Goal: Navigation & Orientation: Find specific page/section

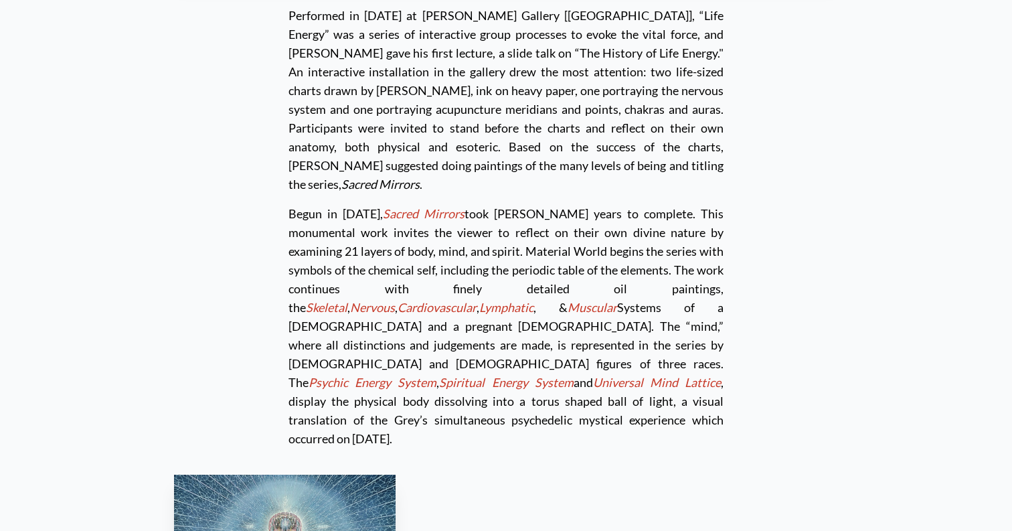
scroll to position [3645, 0]
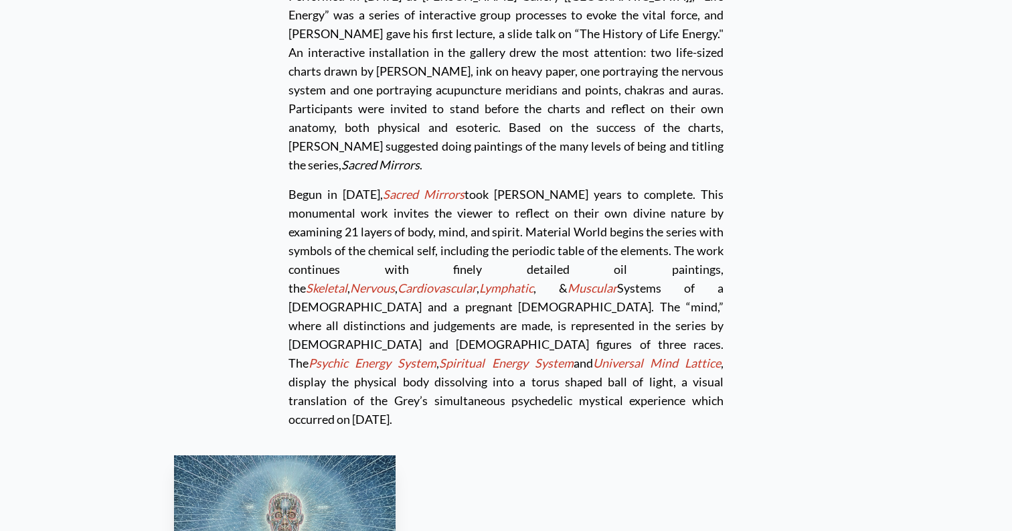
click at [420, 187] on em "Sacred Mirrors" at bounding box center [424, 194] width 82 height 15
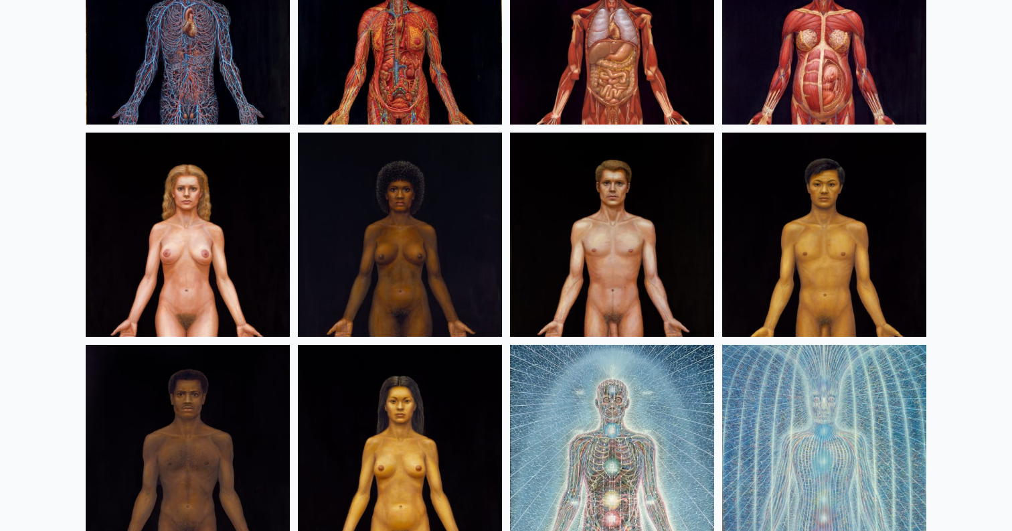
scroll to position [734, 0]
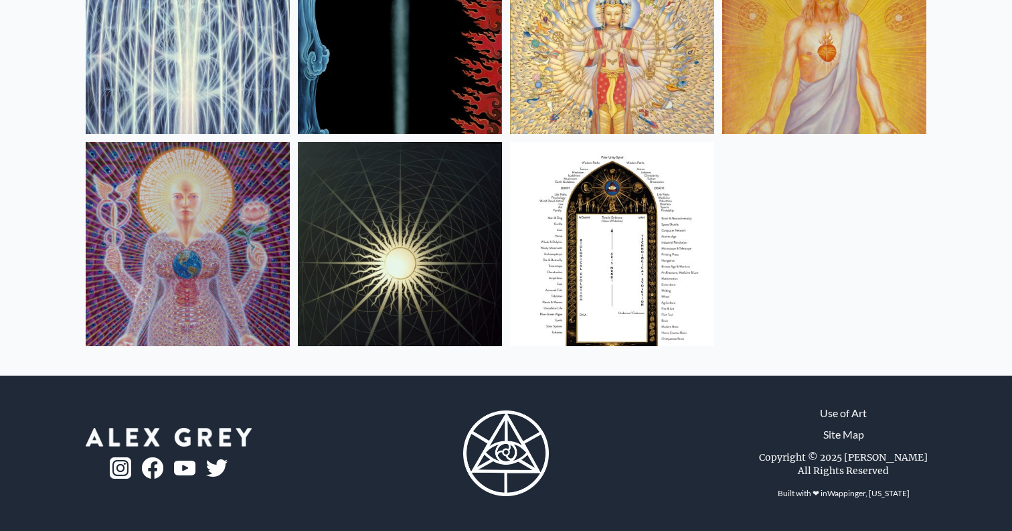
click at [606, 321] on img at bounding box center [612, 244] width 204 height 204
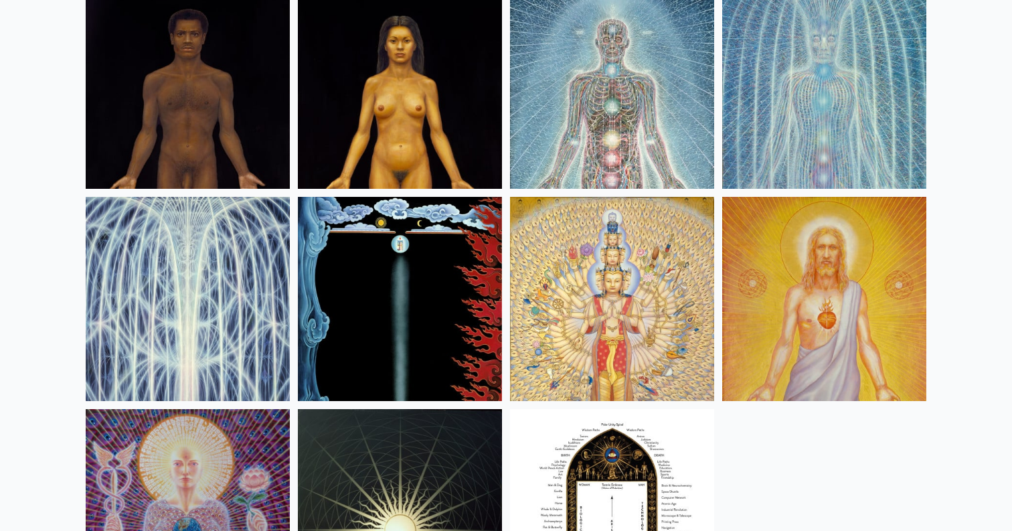
scroll to position [869, 0]
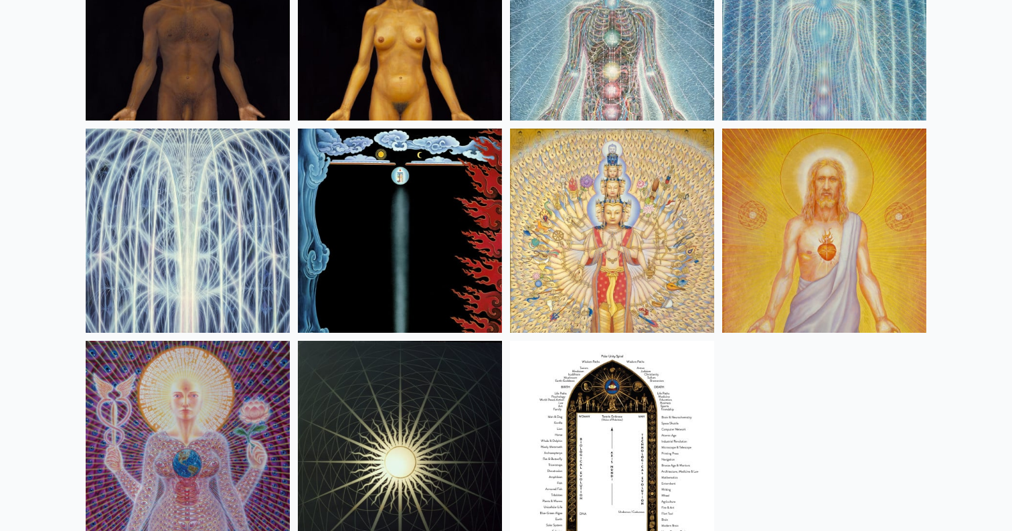
click at [424, 455] on img at bounding box center [400, 443] width 204 height 204
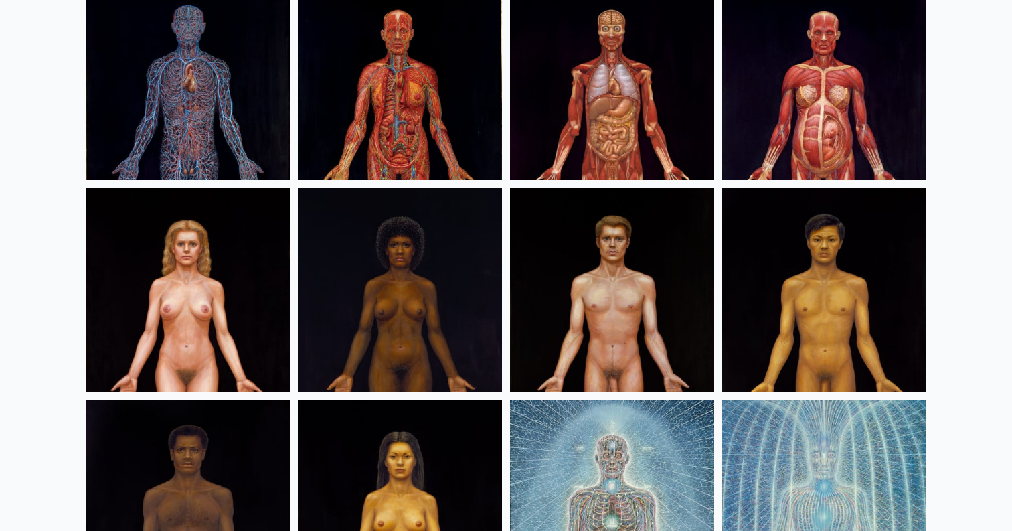
scroll to position [385, 0]
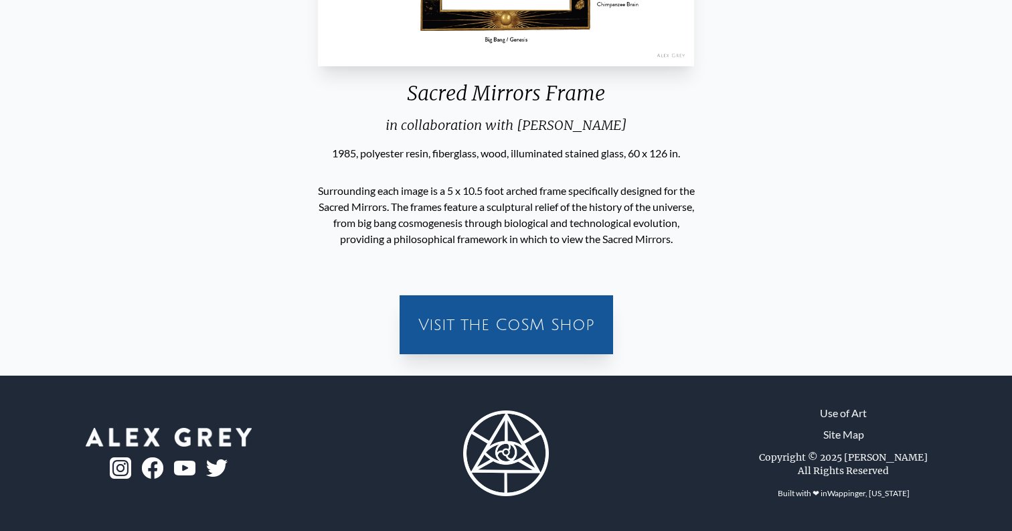
scroll to position [485, 0]
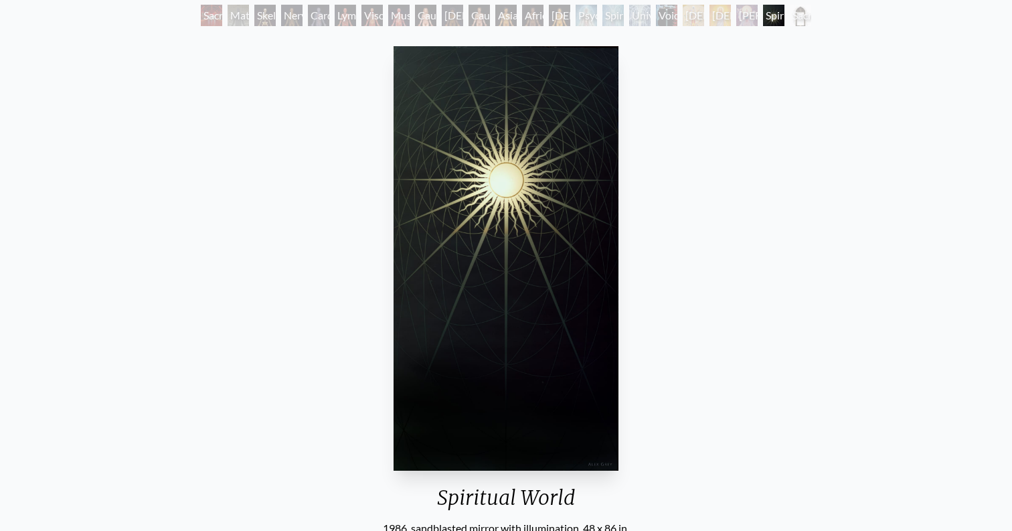
scroll to position [80, 0]
